Goal: Navigation & Orientation: Find specific page/section

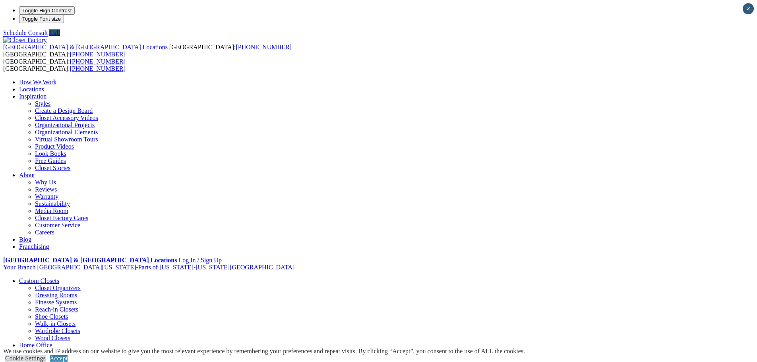
click at [81, 285] on link "Closet Organizers" at bounding box center [58, 288] width 46 height 7
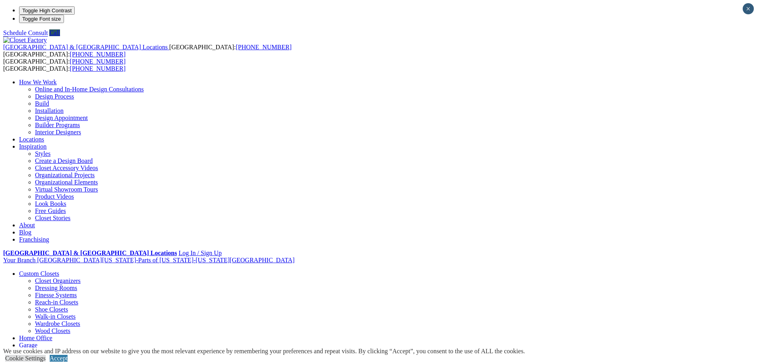
click at [93, 157] on link "Create a Design Board" at bounding box center [64, 160] width 58 height 7
